Goal: Find specific page/section: Find specific page/section

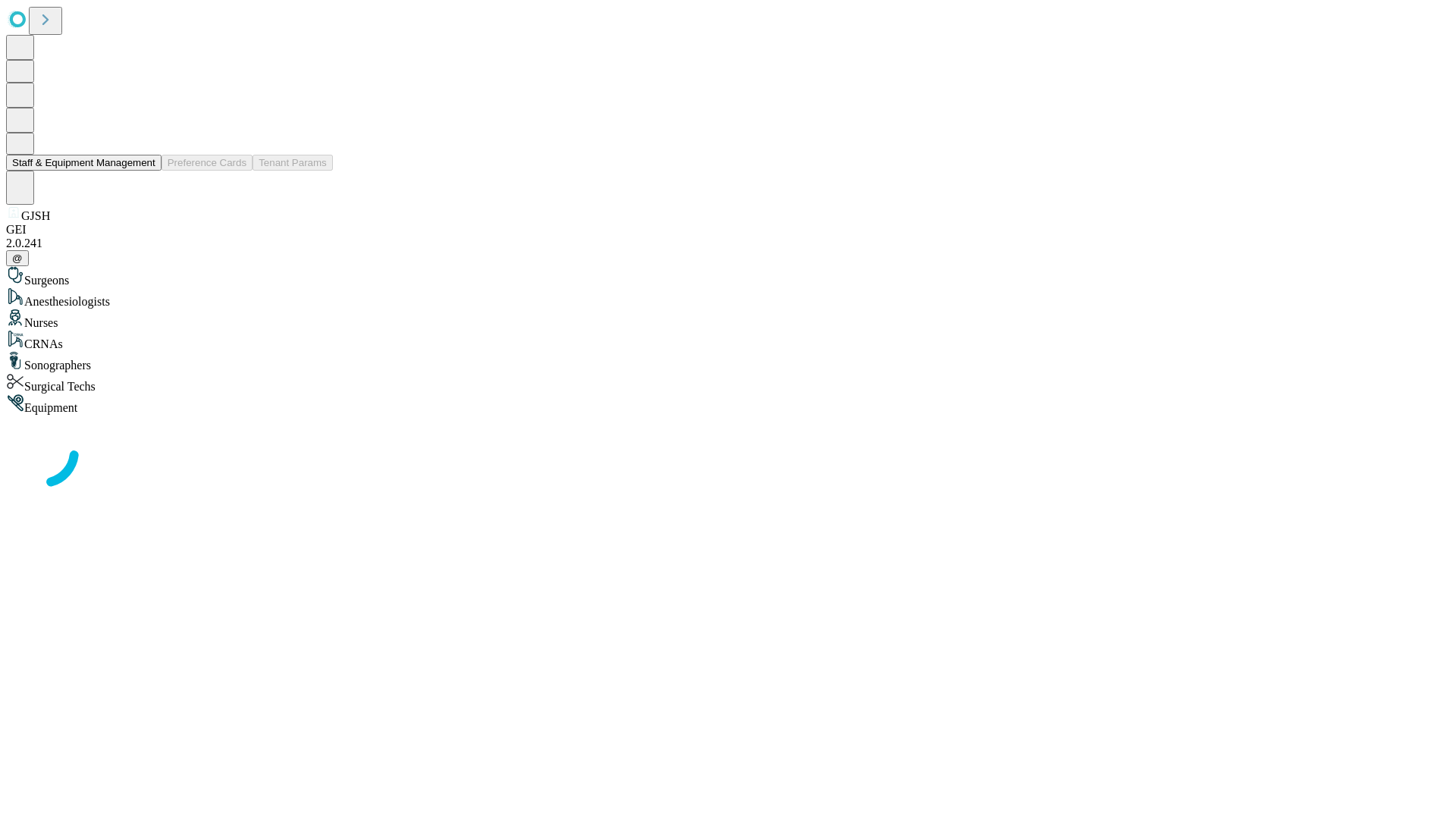
click at [144, 170] on button "Staff & Equipment Management" at bounding box center [84, 163] width 155 height 16
